Goal: Information Seeking & Learning: Learn about a topic

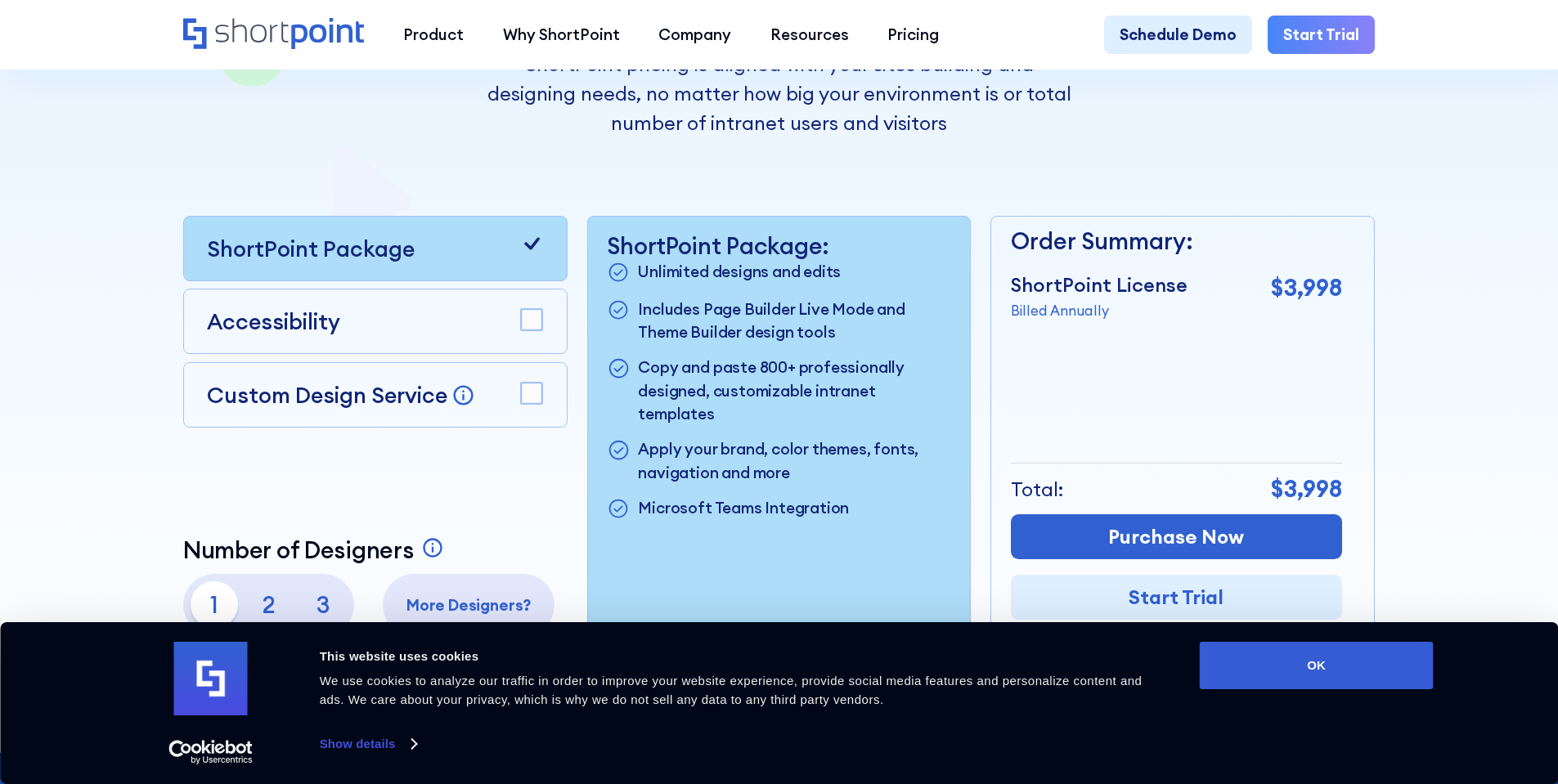
scroll to position [572, 0]
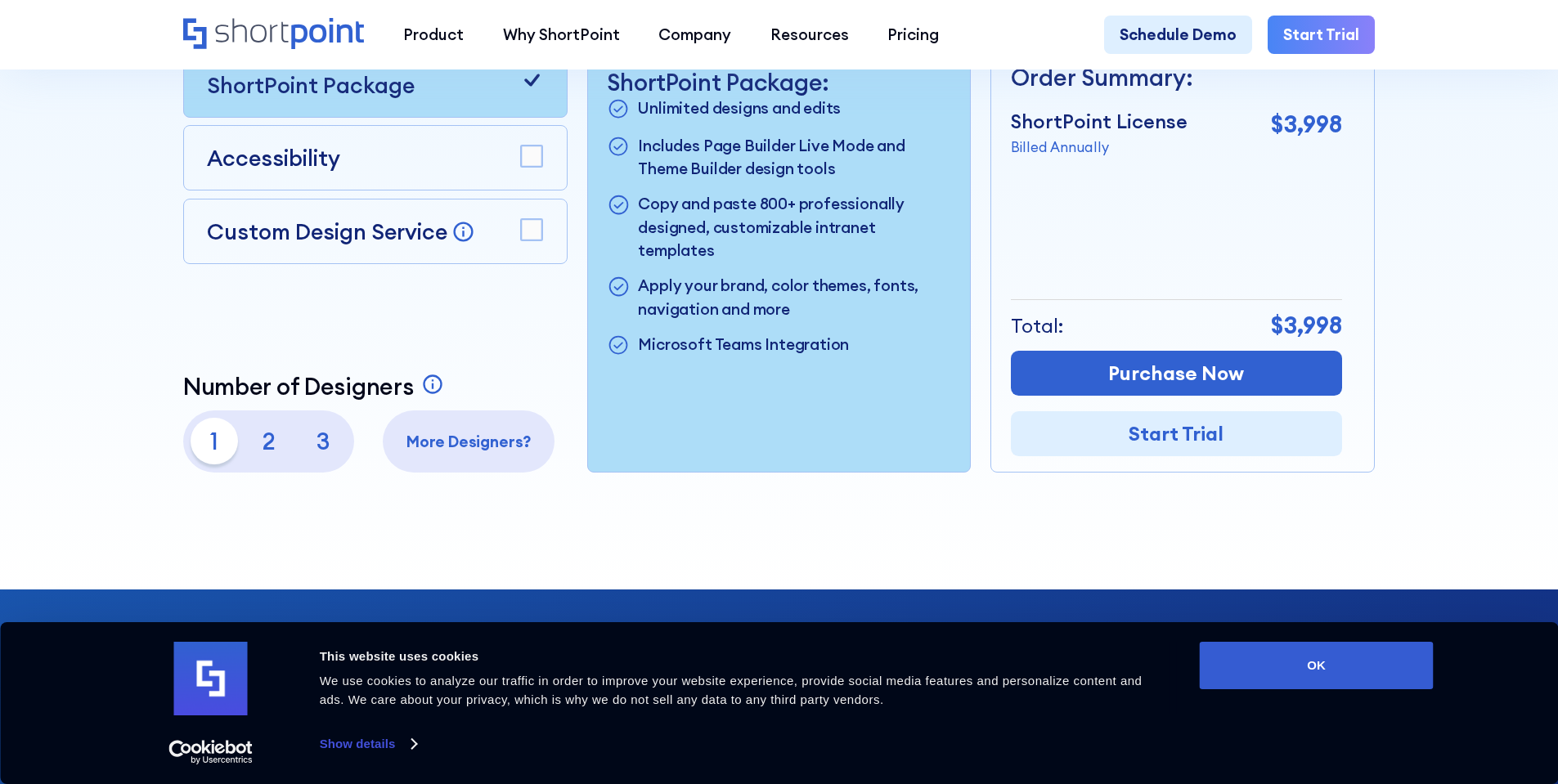
click at [526, 240] on rect at bounding box center [531, 229] width 21 height 21
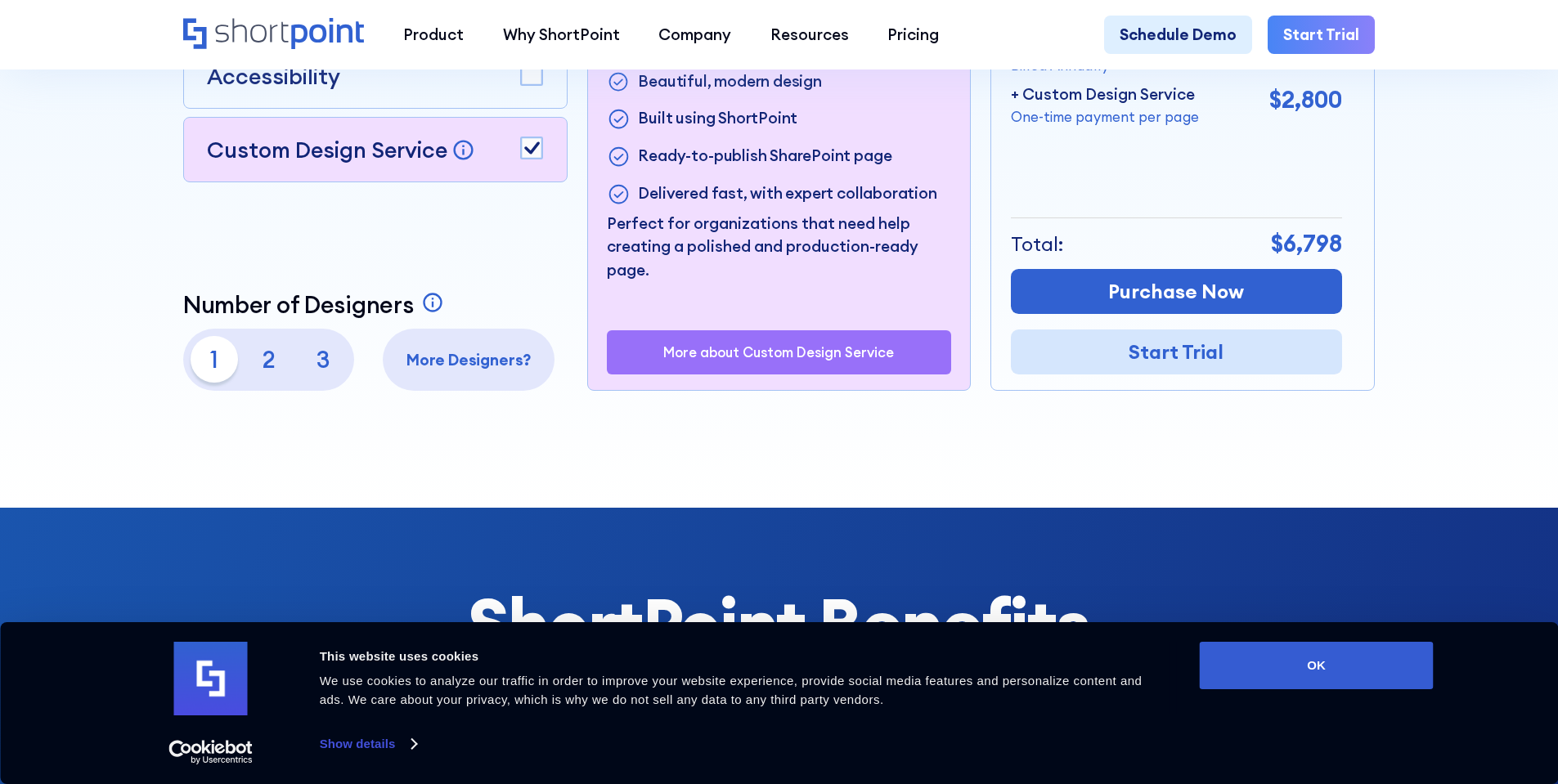
scroll to position [899, 0]
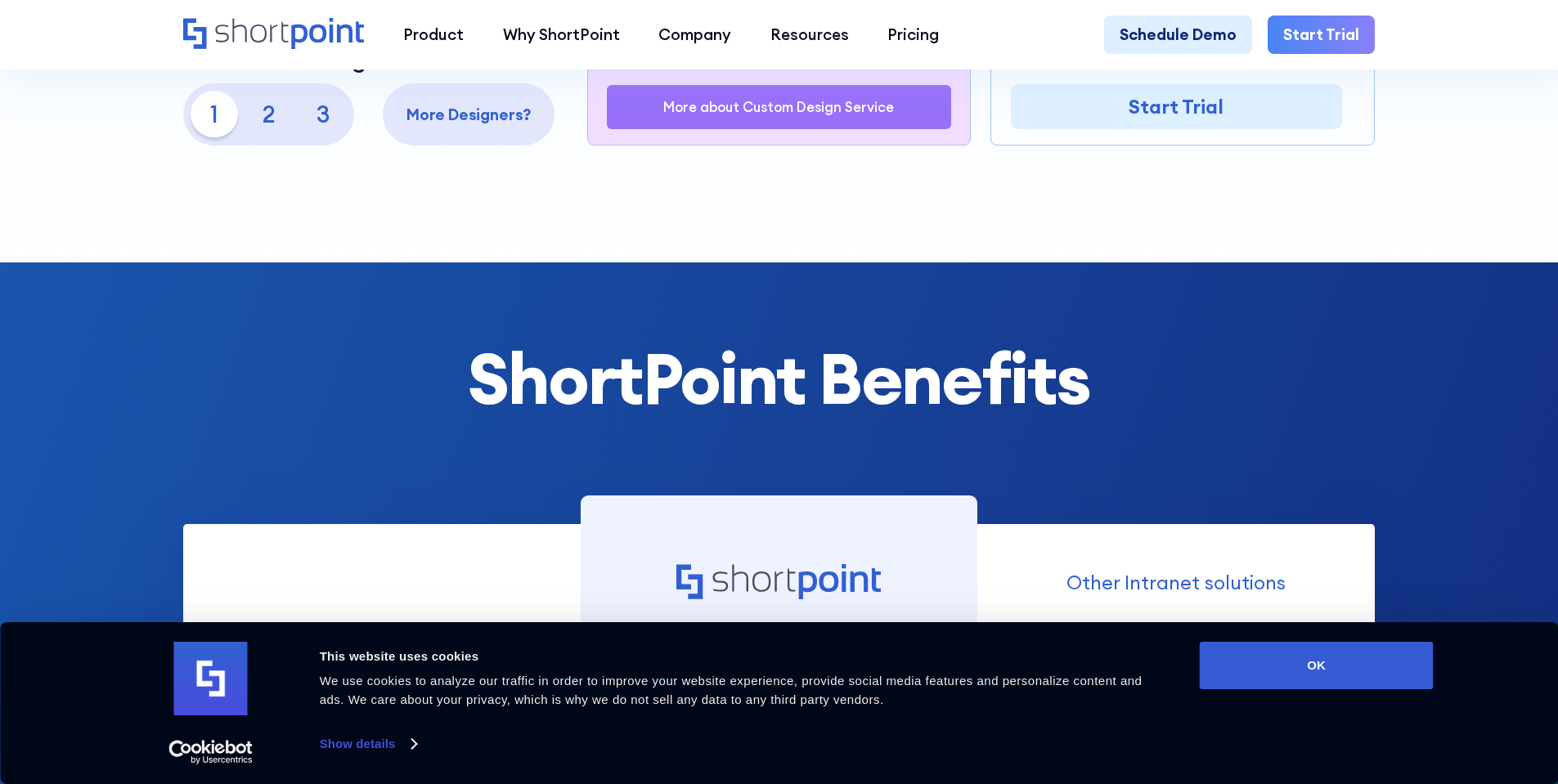
click at [836, 114] on p "More about Custom Design Service" at bounding box center [779, 107] width 231 height 16
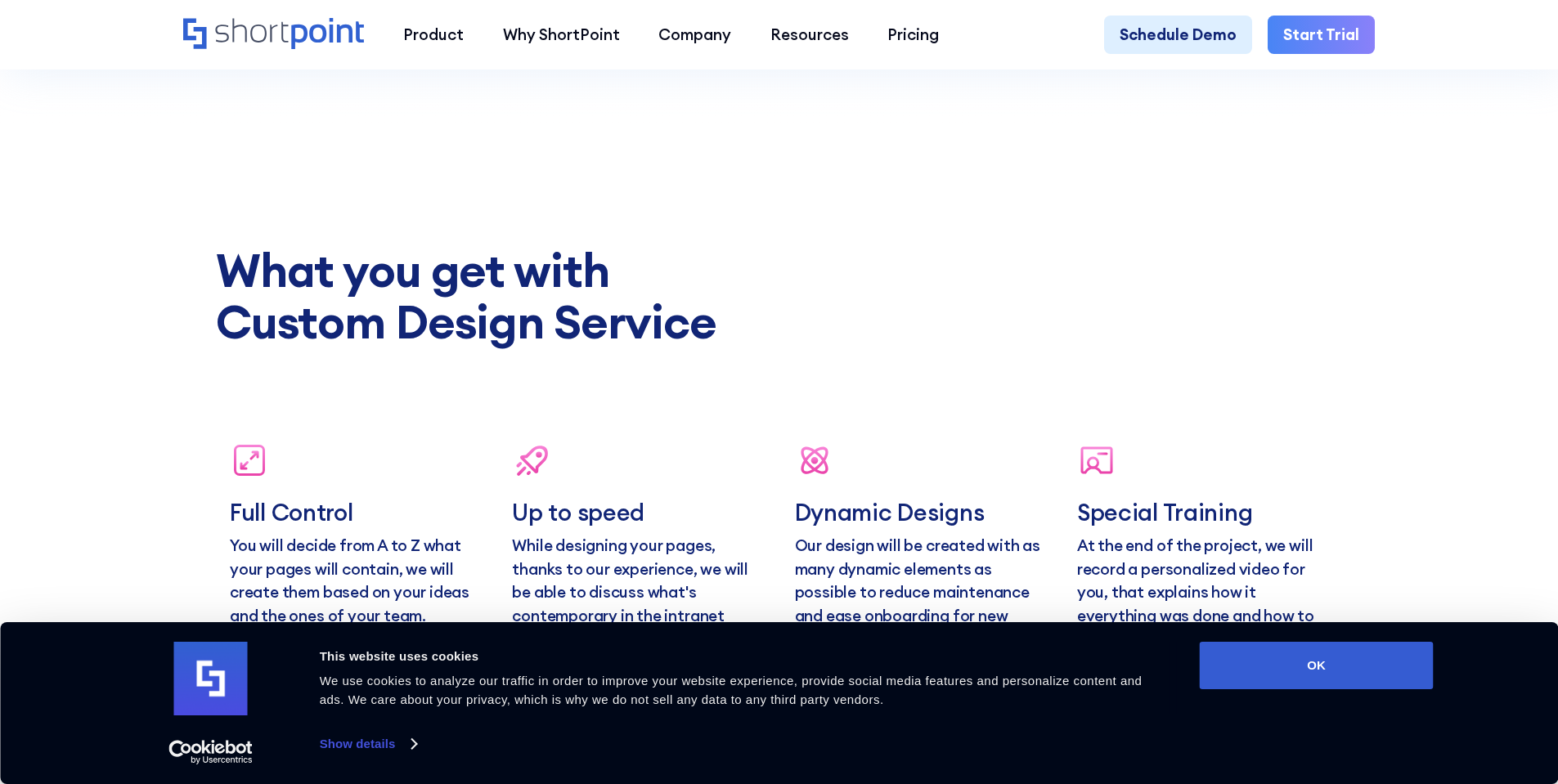
scroll to position [6392, 0]
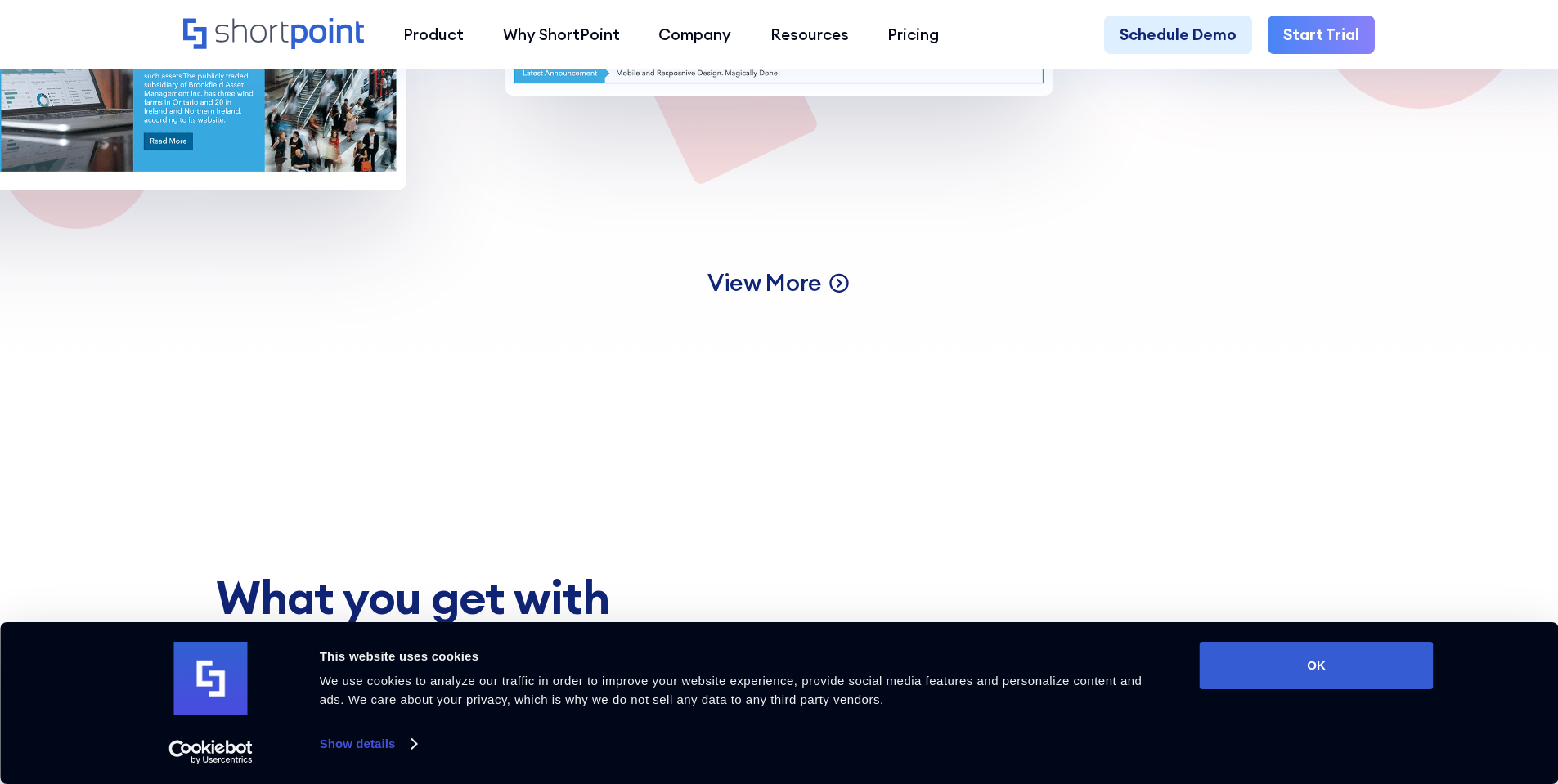
click at [798, 297] on span "View More" at bounding box center [764, 282] width 114 height 31
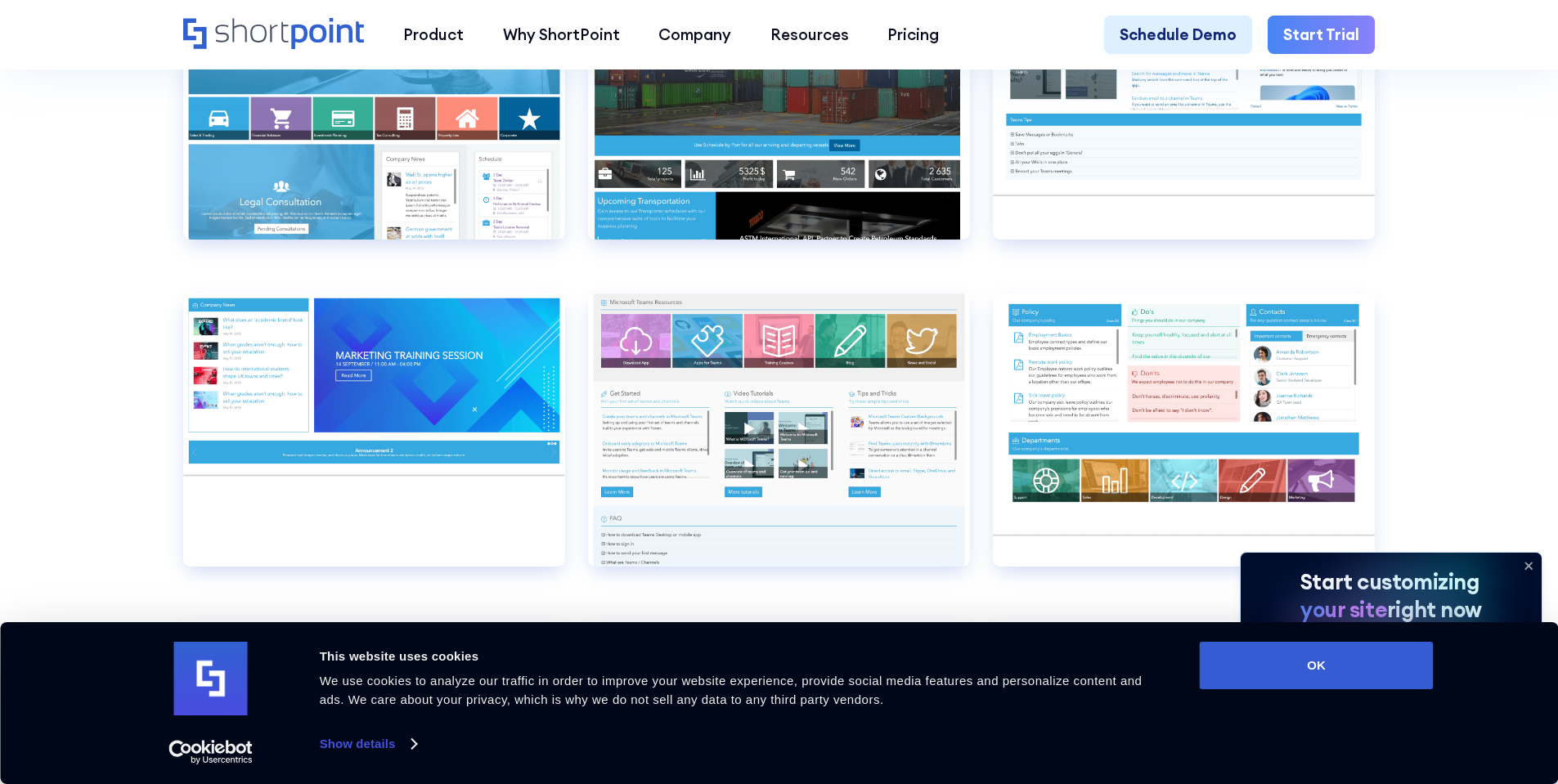
scroll to position [9973, 0]
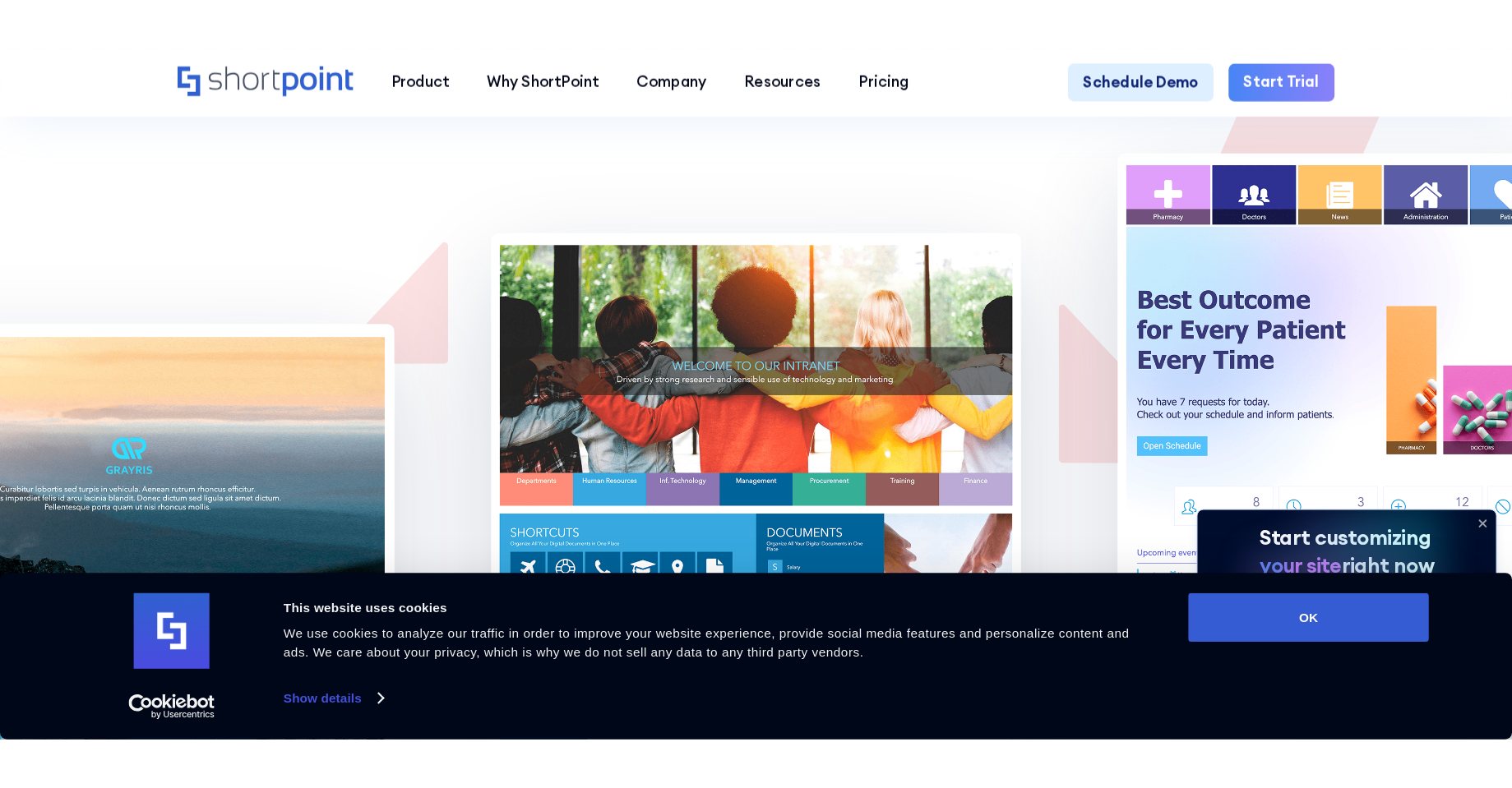
scroll to position [12893, 0]
